Goal: Task Accomplishment & Management: Manage account settings

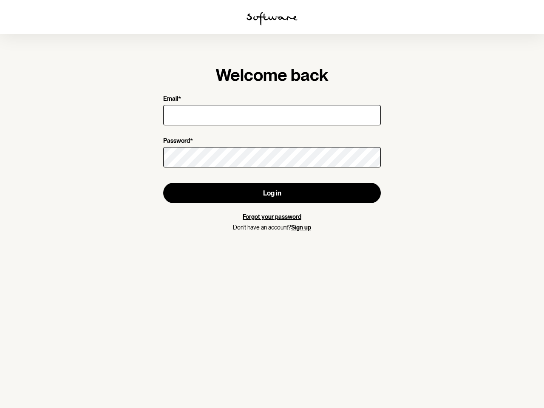
click at [272, 19] on img at bounding box center [272, 19] width 51 height 14
click at [272, 193] on button "Log in" at bounding box center [272, 193] width 218 height 20
